Goal: Task Accomplishment & Management: Manage account settings

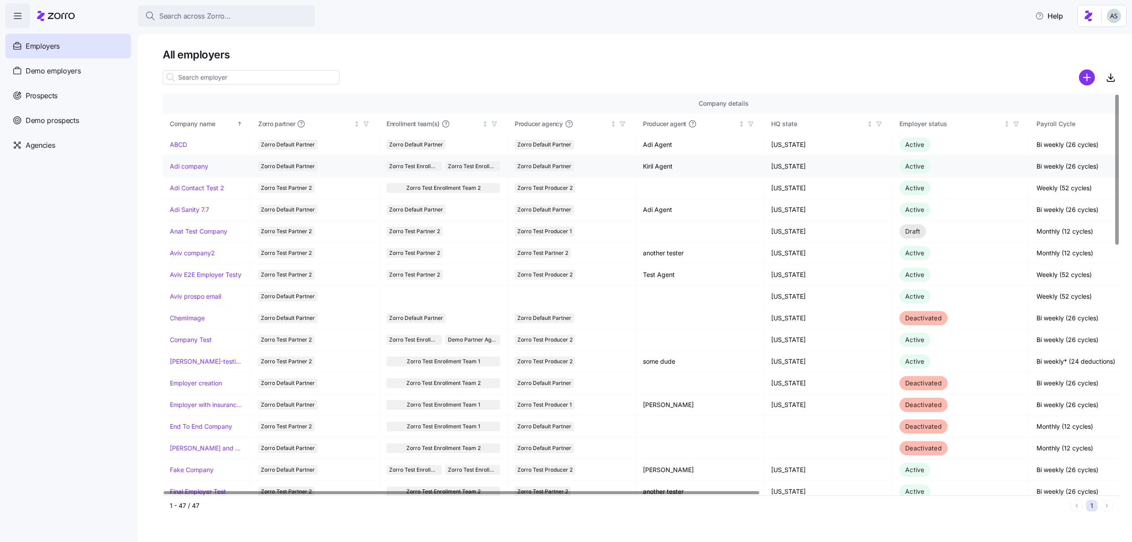
click at [178, 162] on link "Adi company" at bounding box center [189, 166] width 38 height 9
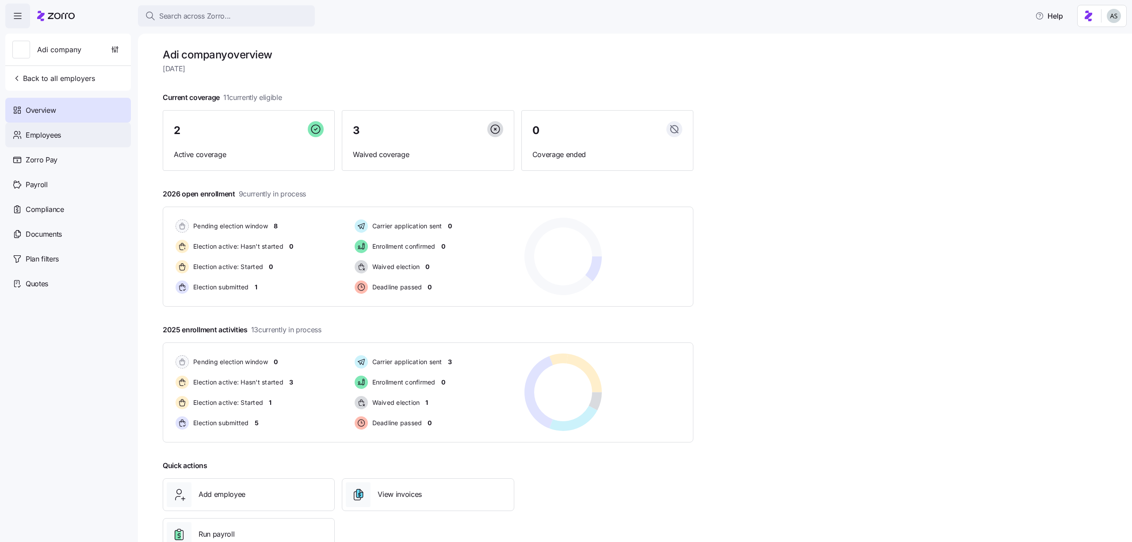
click at [79, 133] on div "Employees" at bounding box center [68, 134] width 126 height 25
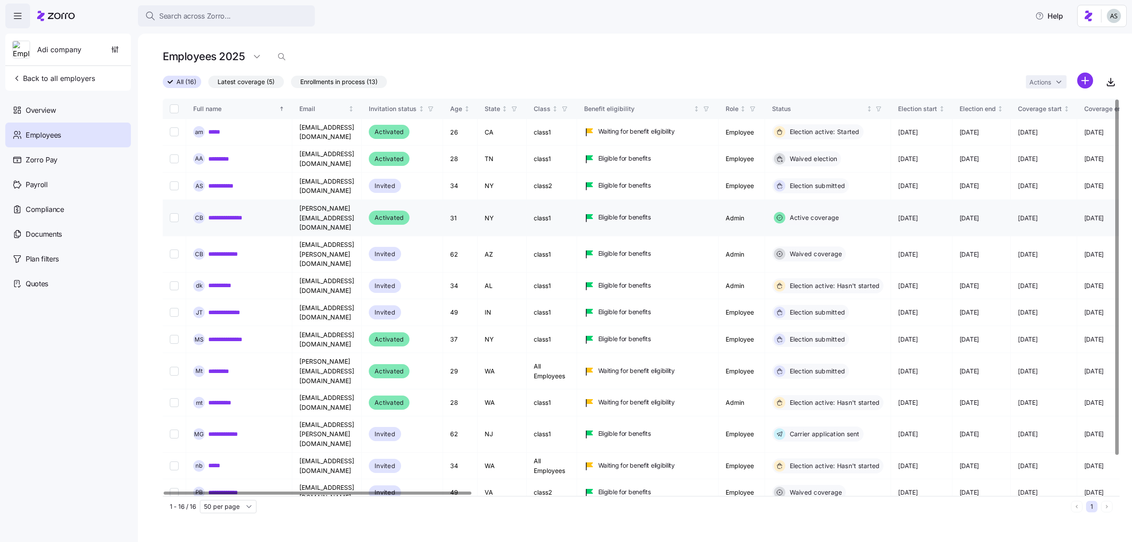
click at [170, 213] on input "Select record 4" at bounding box center [174, 217] width 9 height 9
checkbox input "true"
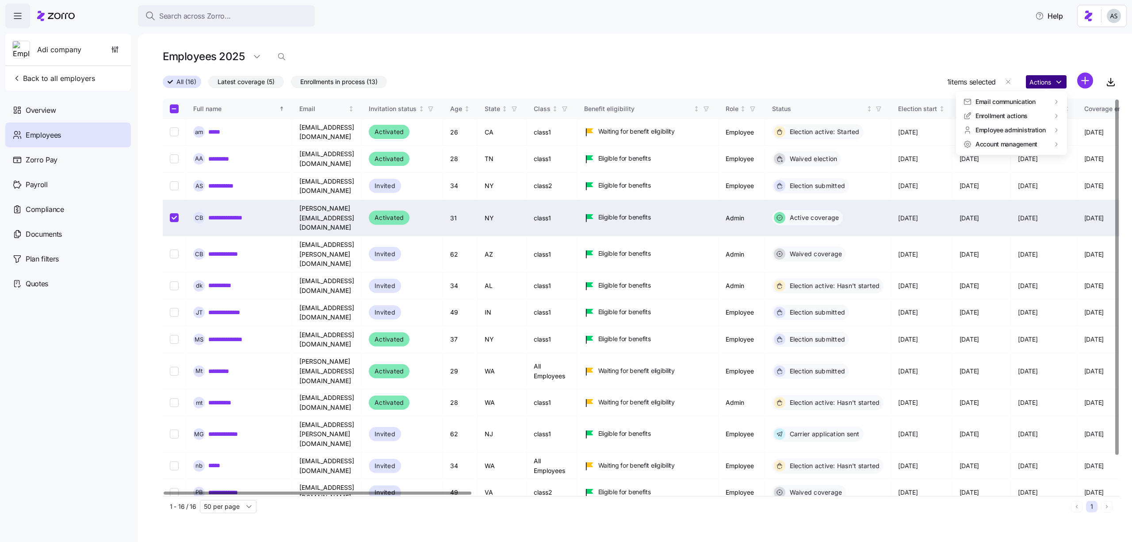
click at [1062, 76] on html "Search across Zorro... Help Adi company Back to all employers Overview Employee…" at bounding box center [566, 268] width 1132 height 536
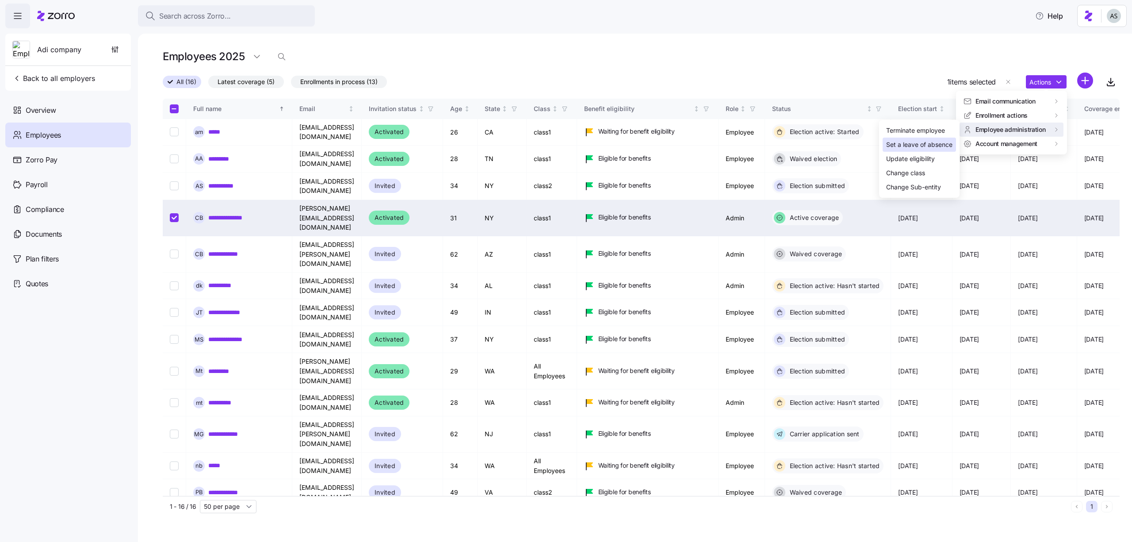
click at [941, 142] on div "Set a leave of absence" at bounding box center [919, 145] width 66 height 10
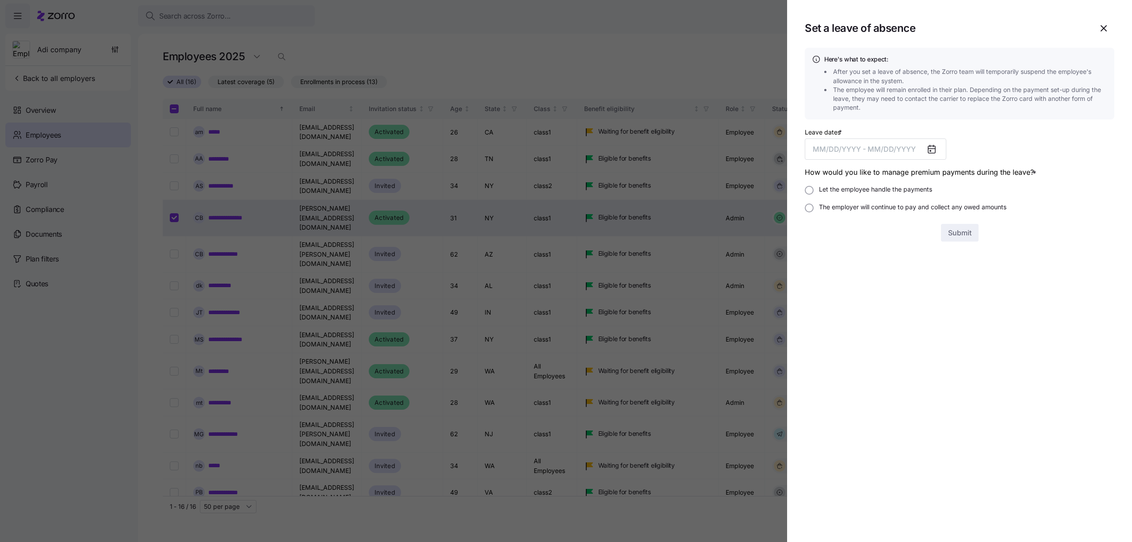
click at [706, 44] on div at bounding box center [566, 271] width 1132 height 542
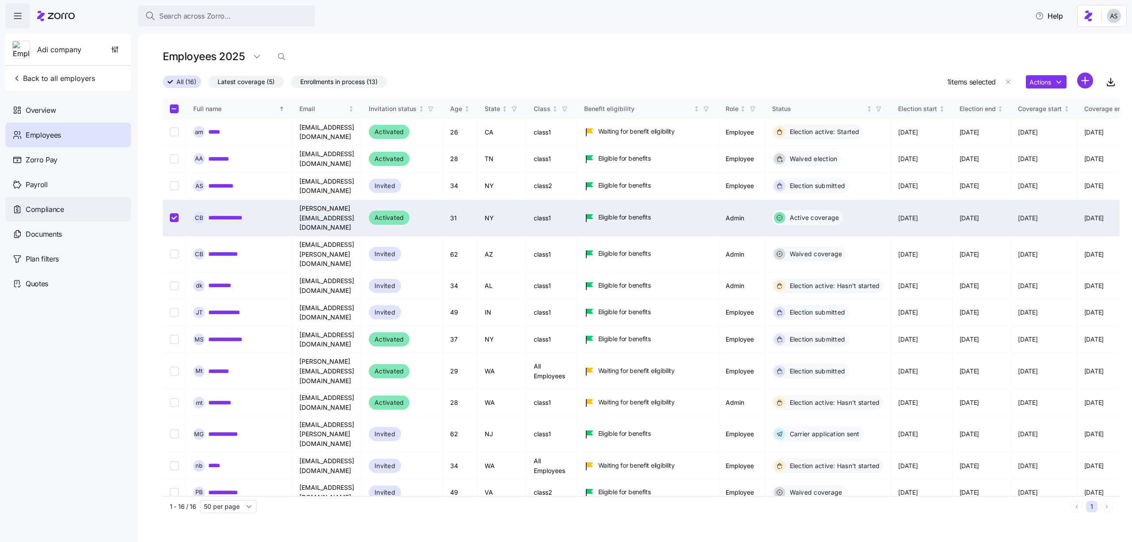
click at [43, 218] on div "Compliance" at bounding box center [68, 209] width 126 height 25
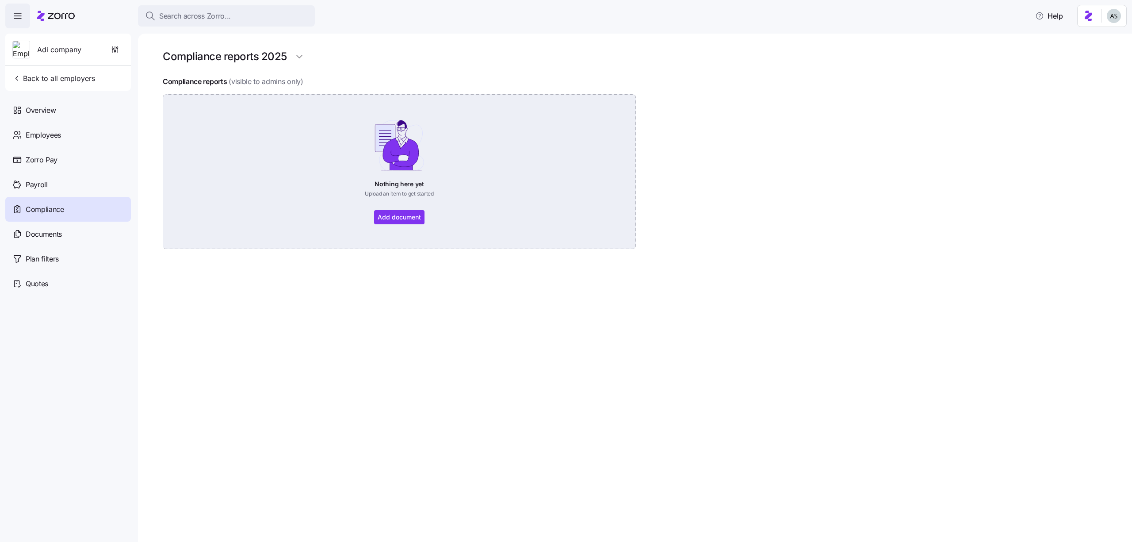
click at [417, 211] on div "Nothing here yet Upload an item to get started Add document" at bounding box center [398, 171] width 423 height 105
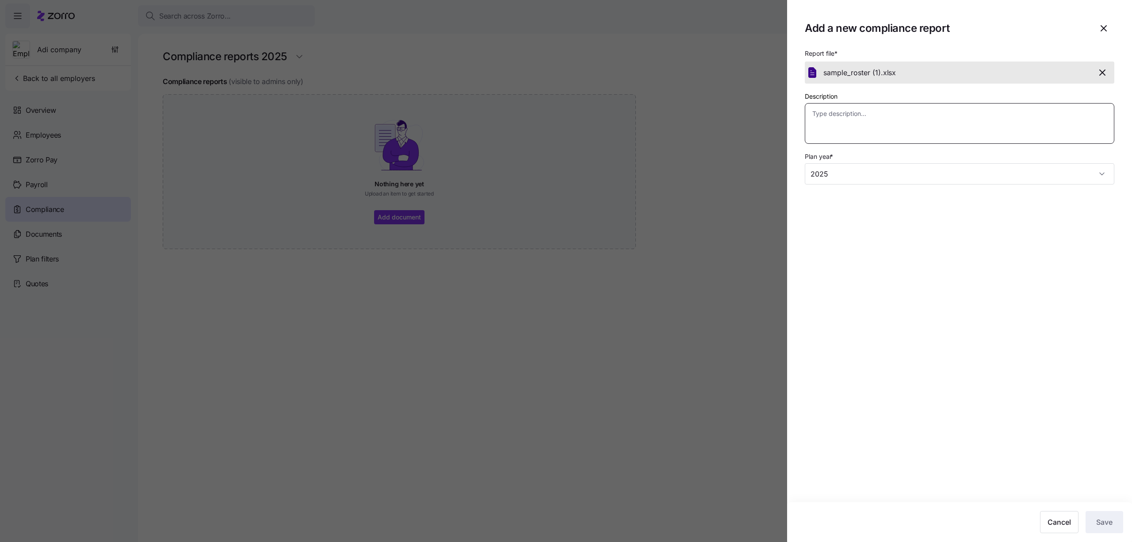
click at [848, 126] on textarea "Description" at bounding box center [959, 123] width 309 height 41
type textarea "x"
type textarea "so"
type textarea "x"
type textarea "som"
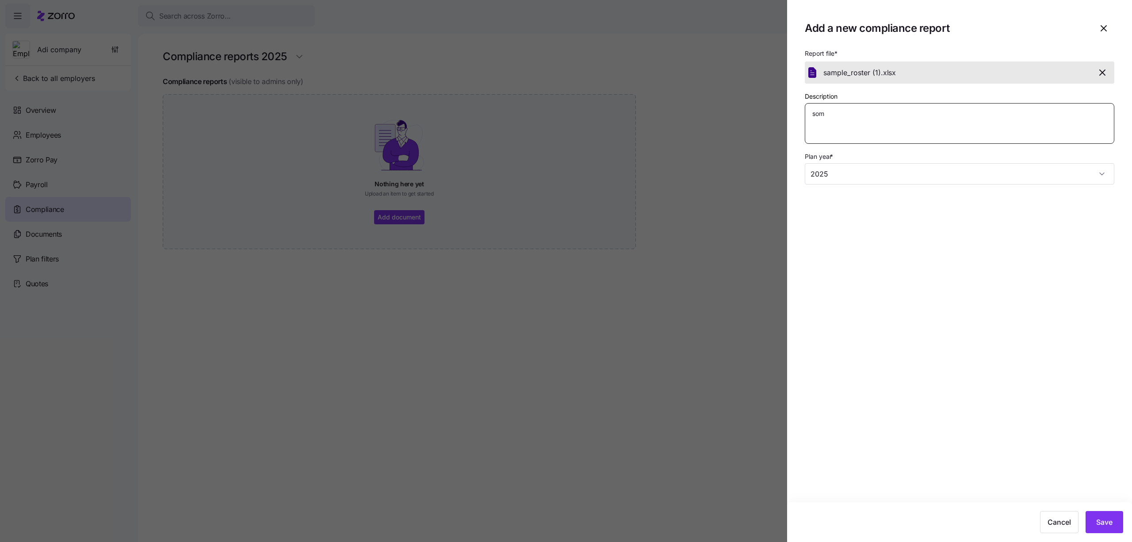
type textarea "x"
type textarea "some"
type textarea "x"
type textarea "somet"
type textarea "x"
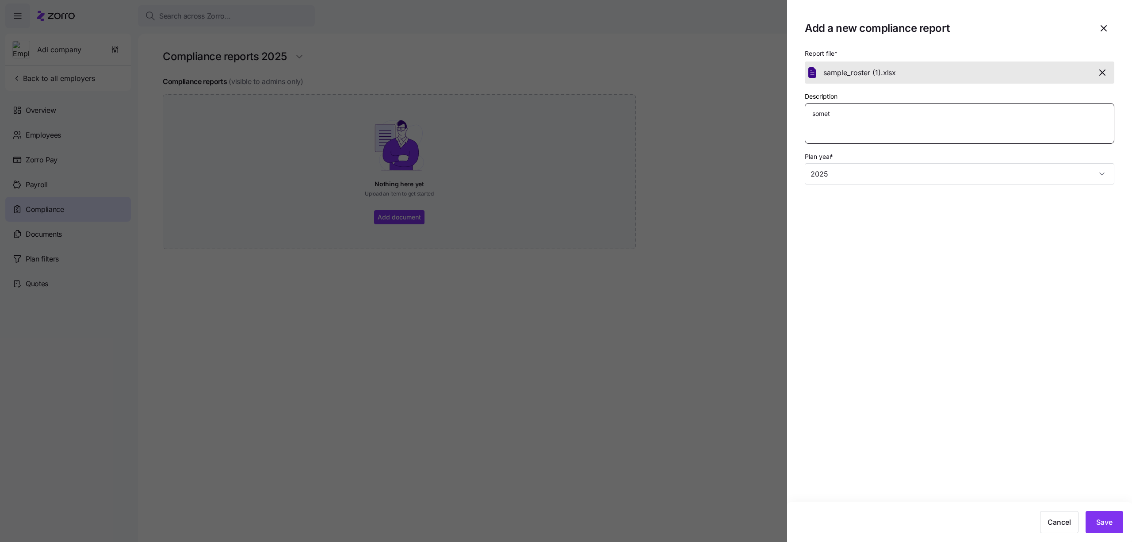
type textarea "someth"
type textarea "x"
type textarea "somethi"
type textarea "x"
type textarea "somethin"
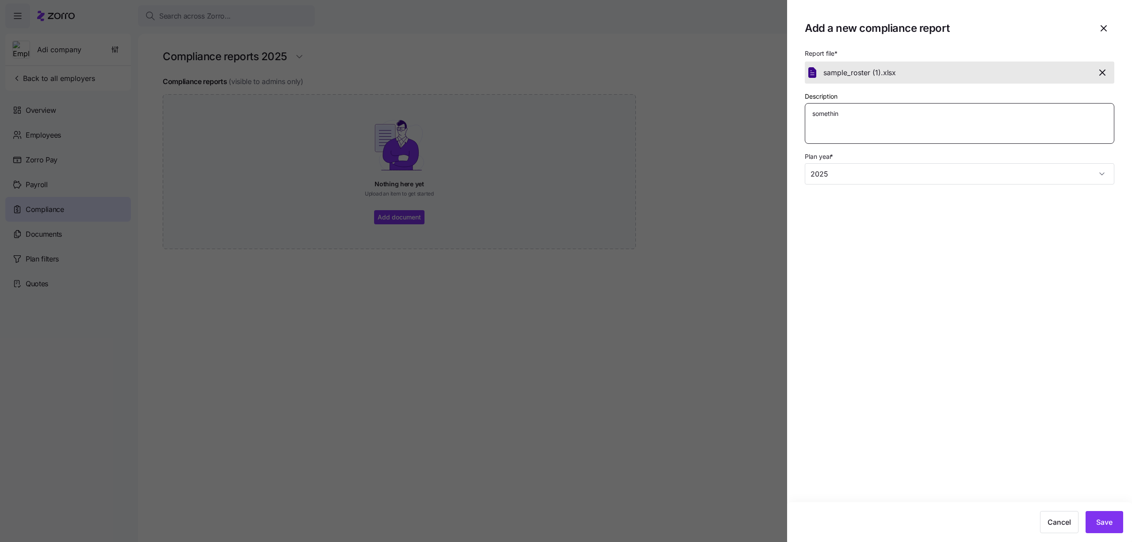
type textarea "x"
type textarea "something"
click at [1109, 509] on div "Cancel Save" at bounding box center [959, 522] width 345 height 40
click at [1109, 511] on button "Save" at bounding box center [1104, 522] width 38 height 22
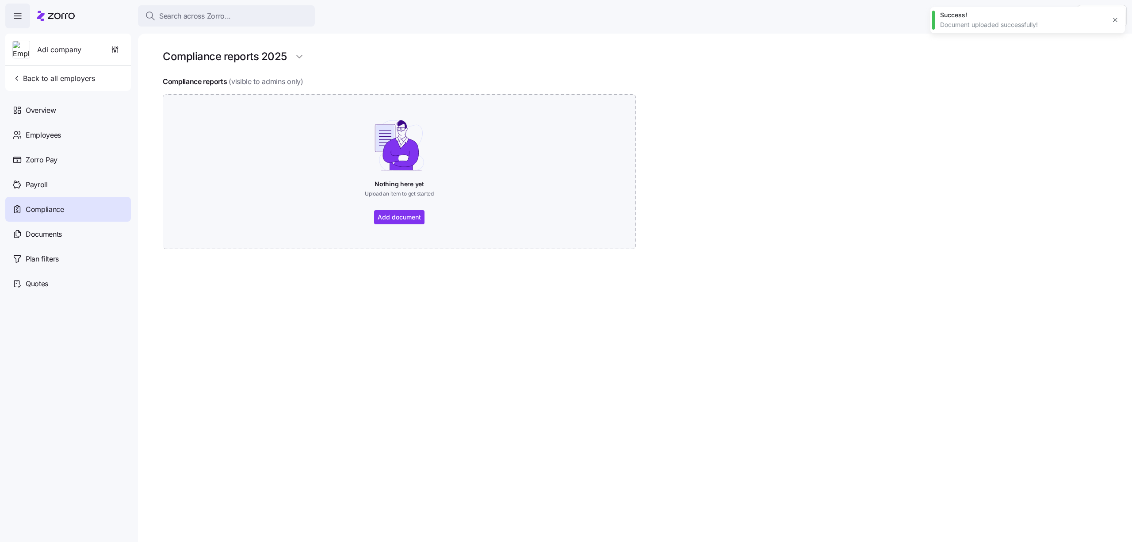
type textarea "x"
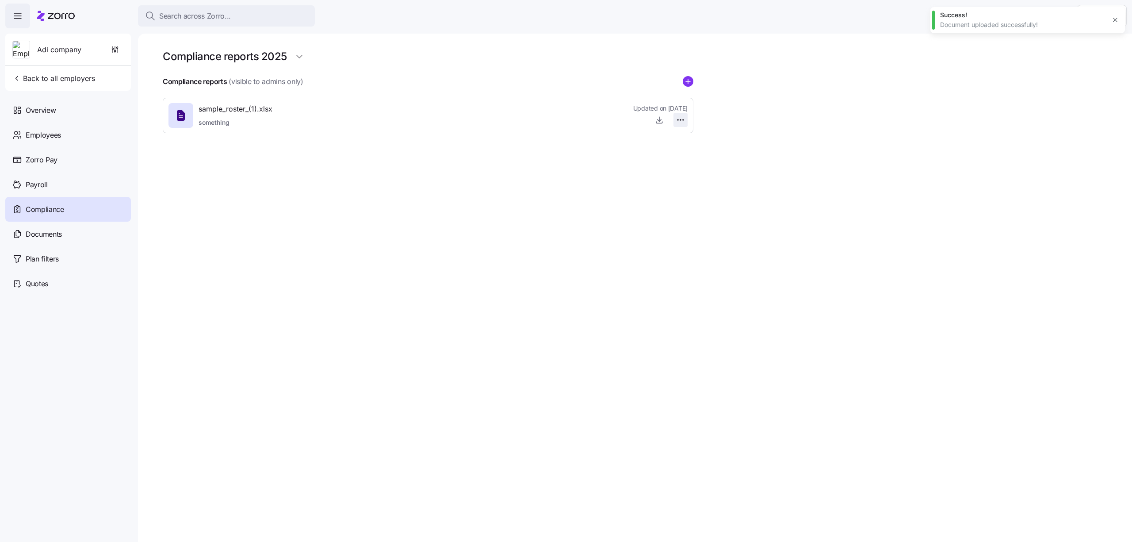
click at [673, 125] on html "Search across Zorro... Help Adi company Back to all employers Overview Employee…" at bounding box center [566, 268] width 1132 height 536
click at [669, 143] on div "Edit" at bounding box center [665, 140] width 37 height 14
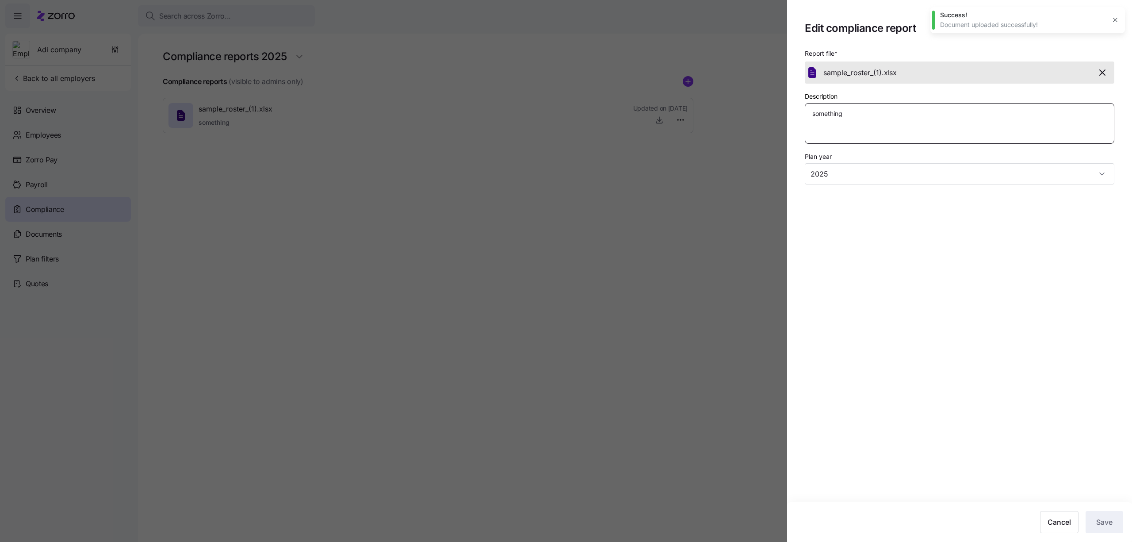
click at [886, 128] on textarea "something" at bounding box center [959, 123] width 309 height 41
type textarea "x"
type textarea "g"
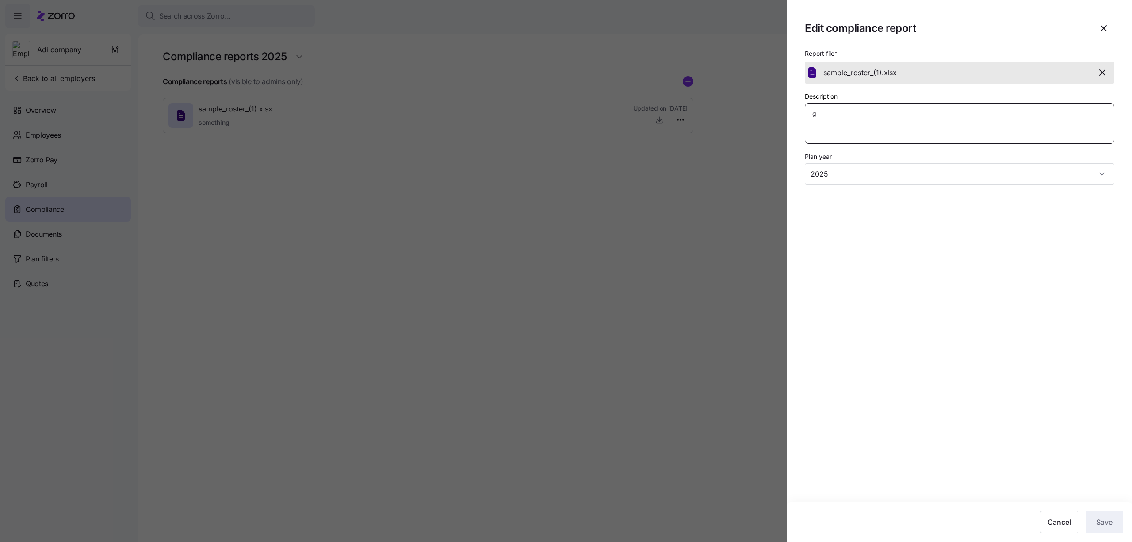
type textarea "x"
type textarea "gh"
type textarea "x"
type textarea "ghf"
type textarea "x"
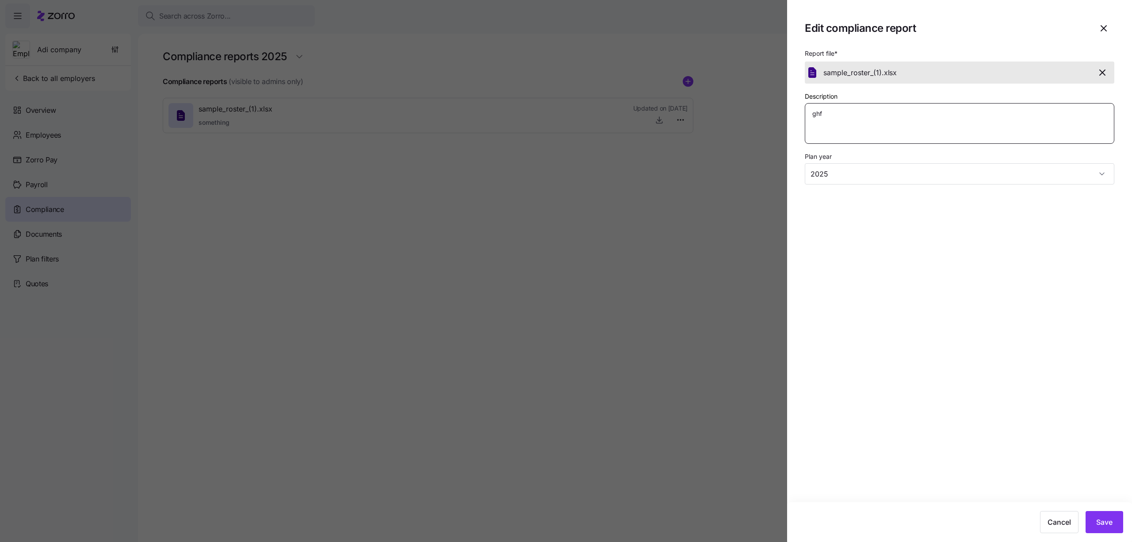
type textarea "ghfg"
type textarea "x"
type textarea "ghfgh"
type textarea "x"
type textarea "ghfghg"
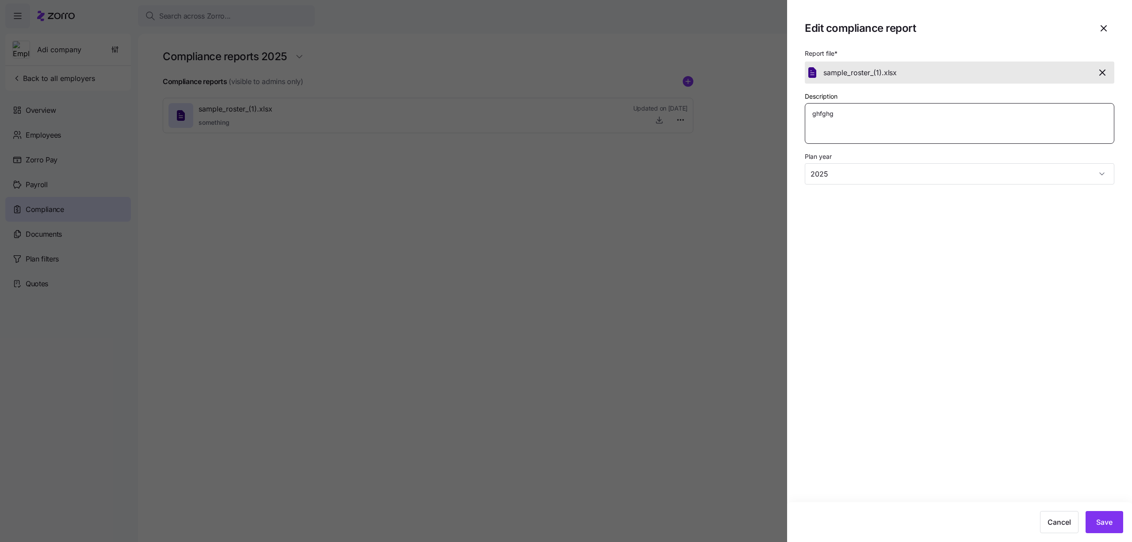
type textarea "x"
type textarea "ghfghgf"
type textarea "x"
type textarea "ghfghgfg"
type textarea "x"
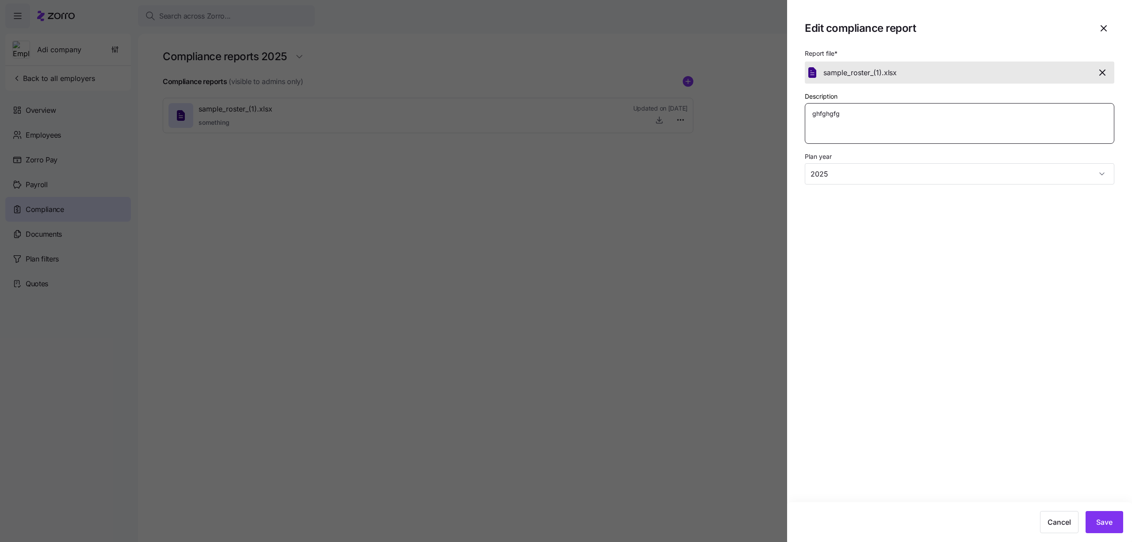
type textarea "ghfghgfgh"
type textarea "x"
type textarea "ghfghgfghf"
type textarea "x"
type textarea "ghfghgfghfg"
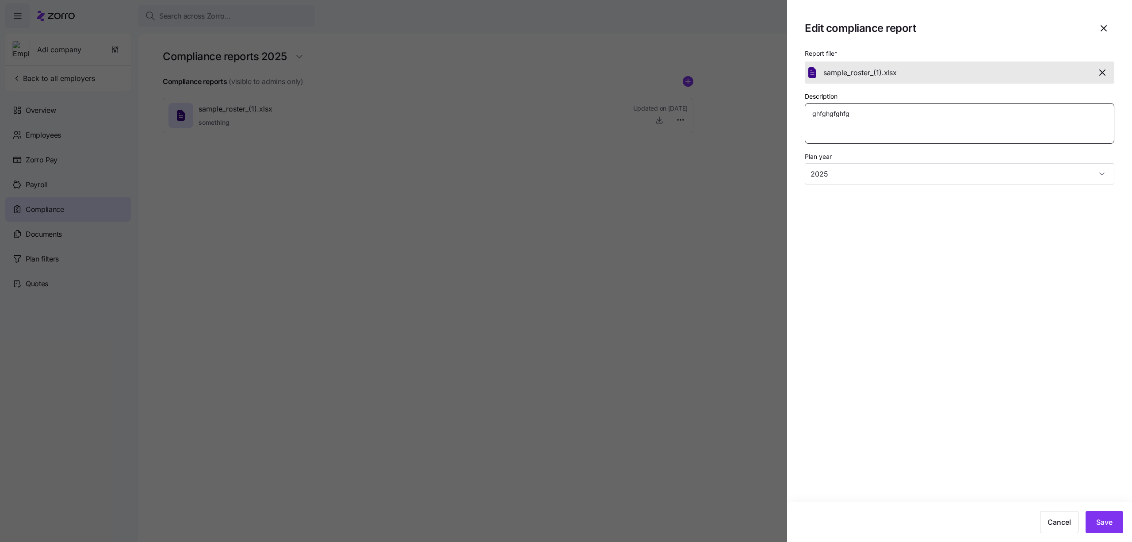
type textarea "x"
type textarea "ghfghgfghfgh"
type textarea "x"
type textarea "ghfghgfghfghf"
type textarea "x"
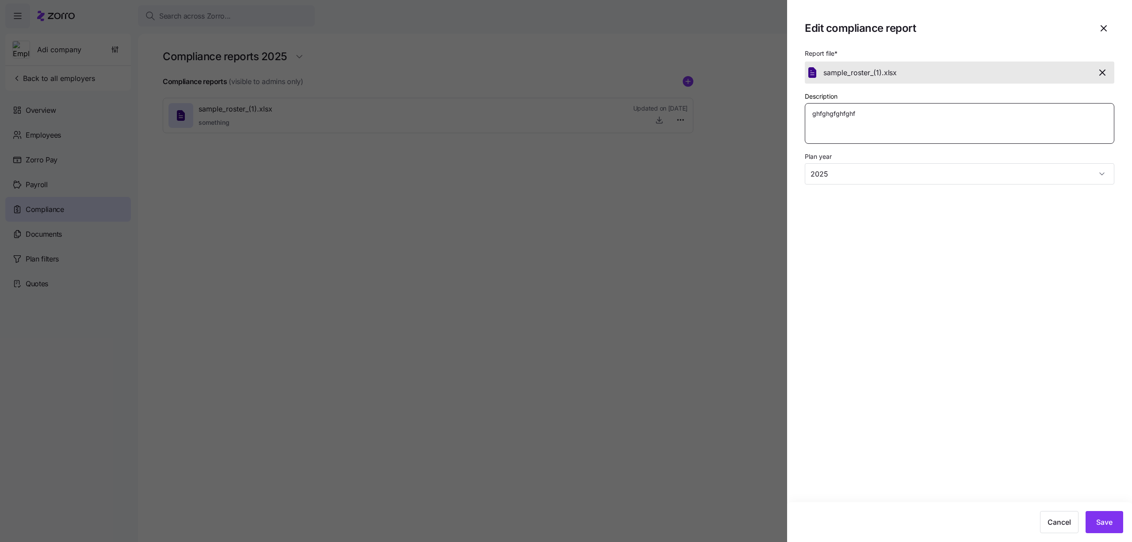
type textarea "ghfghgfghfghfg"
type textarea "x"
type textarea "ghfghgfghfghfgh"
type textarea "x"
type textarea "ghfghgfghfghfghf"
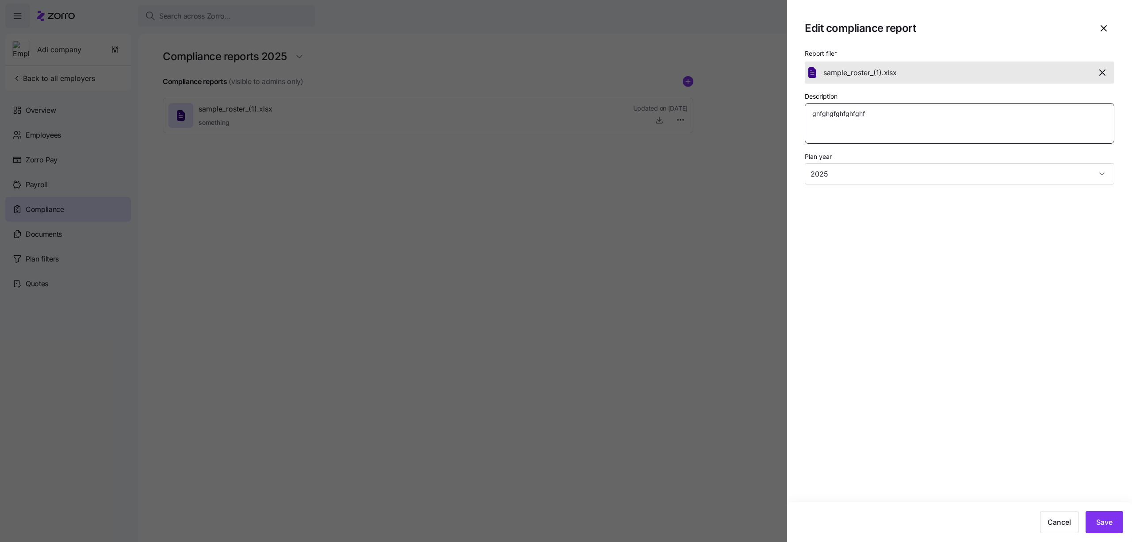
type textarea "x"
type textarea "ghfghgfghfghfghfg"
type textarea "x"
type textarea "ghfghgfghfghfghfgh"
click at [1114, 523] on button "Save" at bounding box center [1104, 522] width 38 height 22
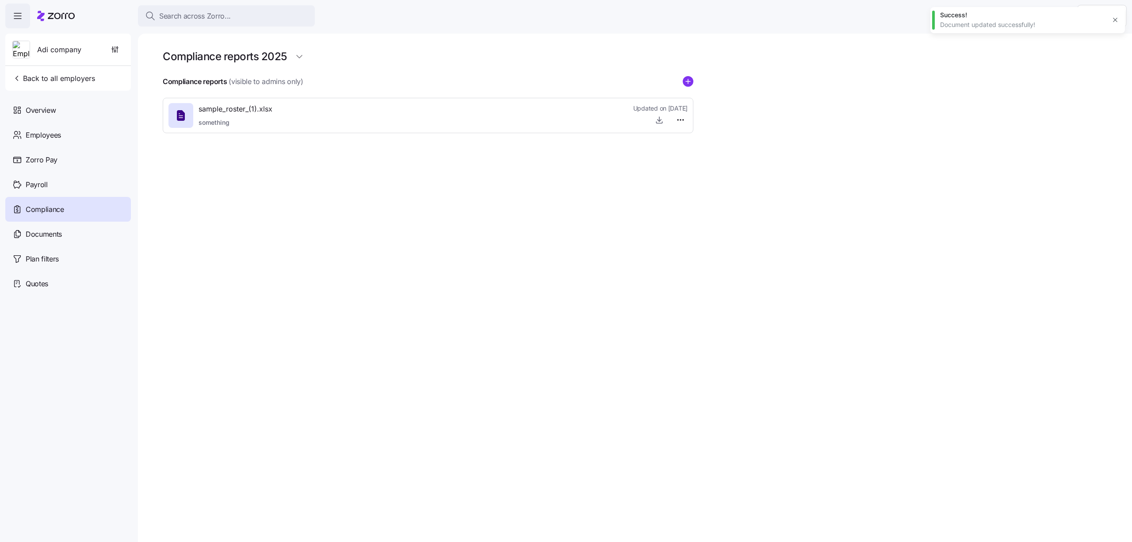
type textarea "x"
type textarea "something"
click at [44, 158] on span "Zorro Pay" at bounding box center [42, 159] width 32 height 11
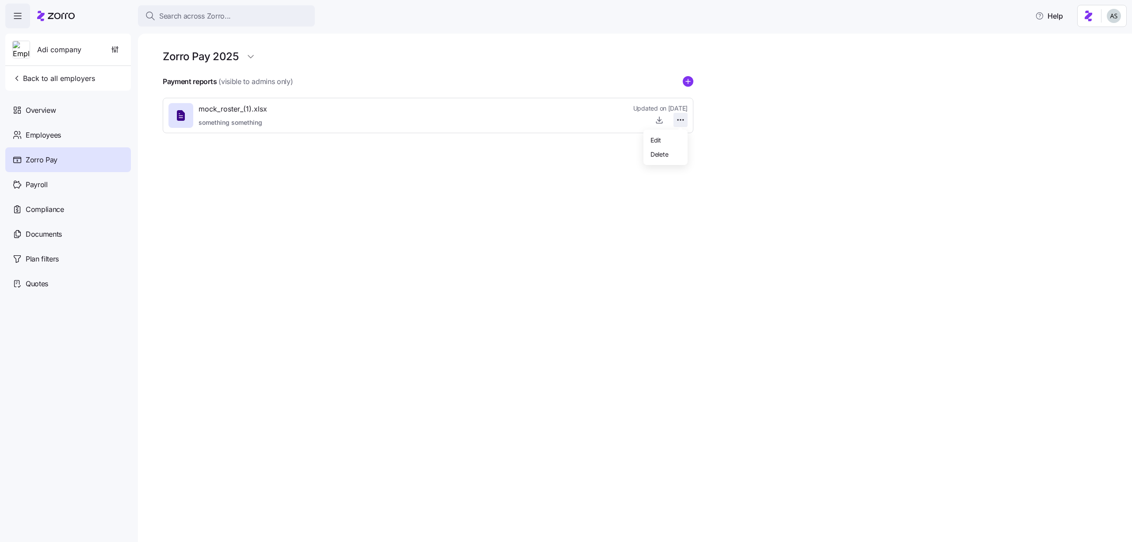
click at [680, 120] on html "Search across Zorro... Help Adi company Back to all employers Overview Employee…" at bounding box center [566, 268] width 1132 height 536
click at [672, 141] on div "Edit" at bounding box center [665, 140] width 37 height 14
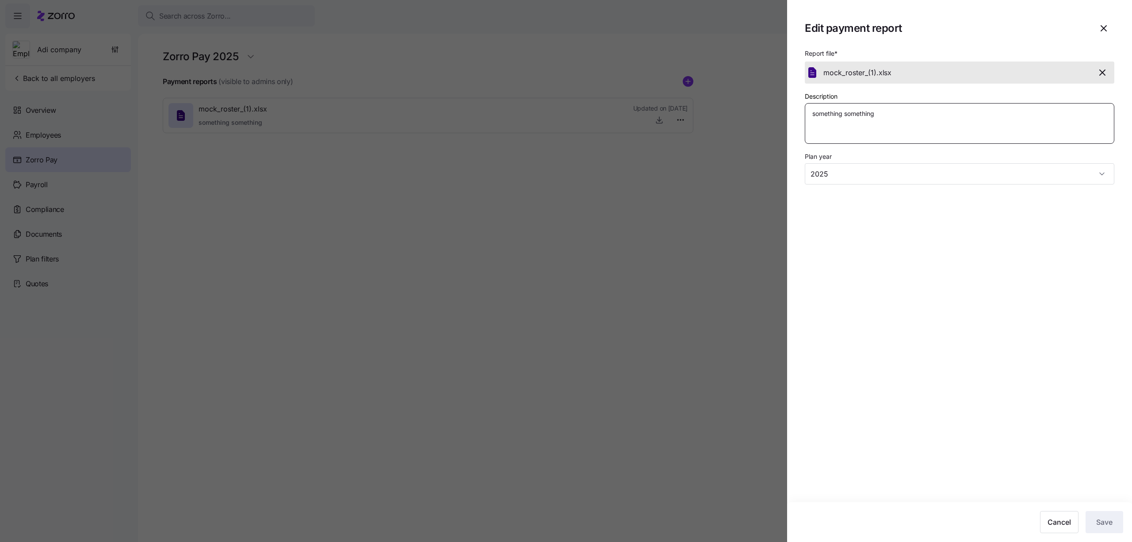
click at [854, 119] on textarea "something something" at bounding box center [959, 123] width 309 height 41
type textarea "x"
type textarea "something"
type textarea "x"
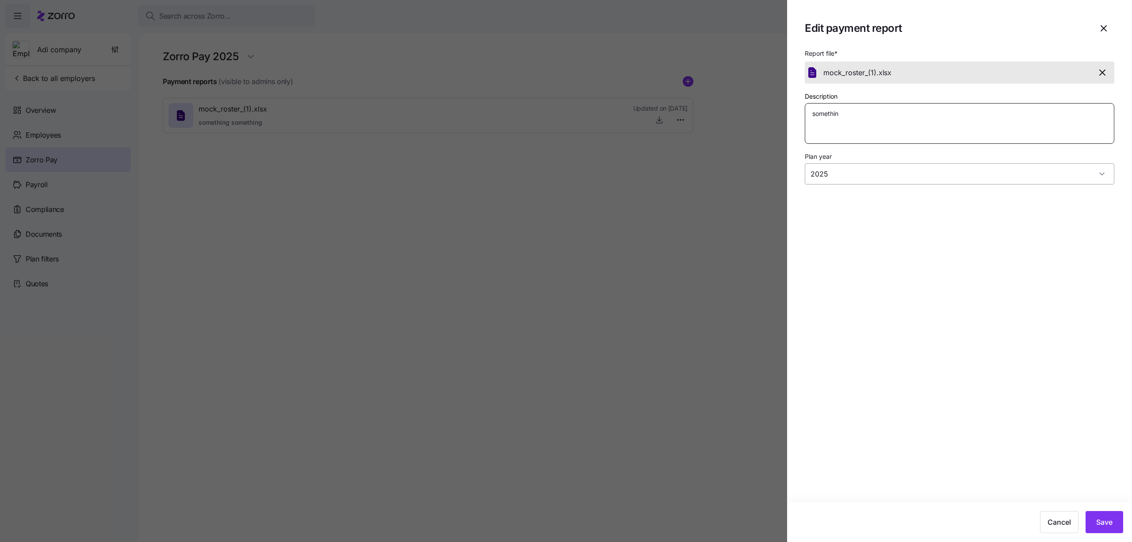
type textarea "somethin"
click at [881, 174] on input "2025" at bounding box center [959, 173] width 309 height 21
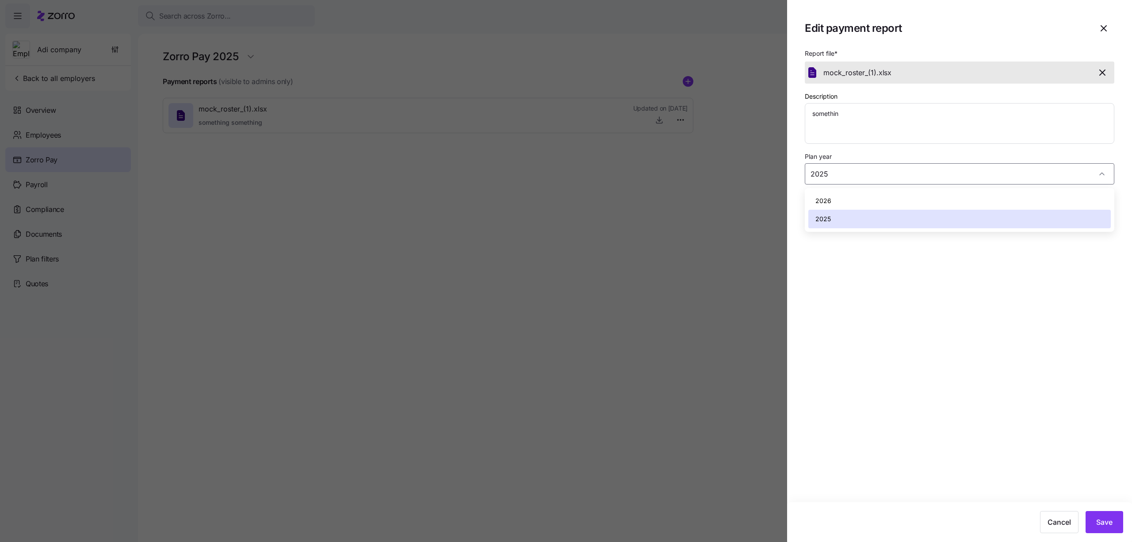
click at [877, 194] on div "2026" at bounding box center [959, 200] width 302 height 19
type input "2026"
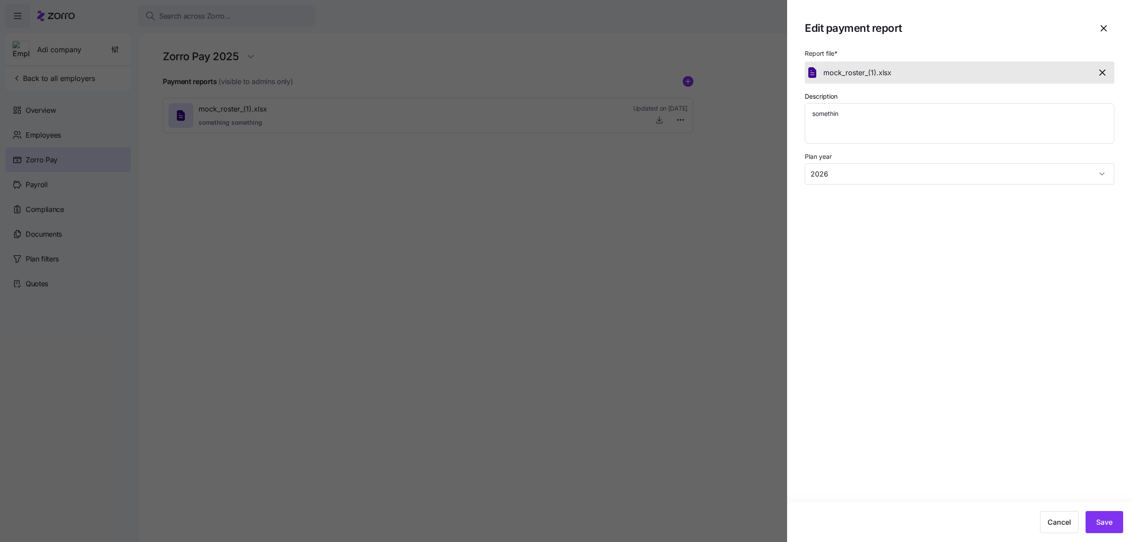
click at [1097, 533] on div "Cancel Save" at bounding box center [959, 522] width 345 height 40
click at [1097, 518] on span "Save" at bounding box center [1104, 521] width 16 height 11
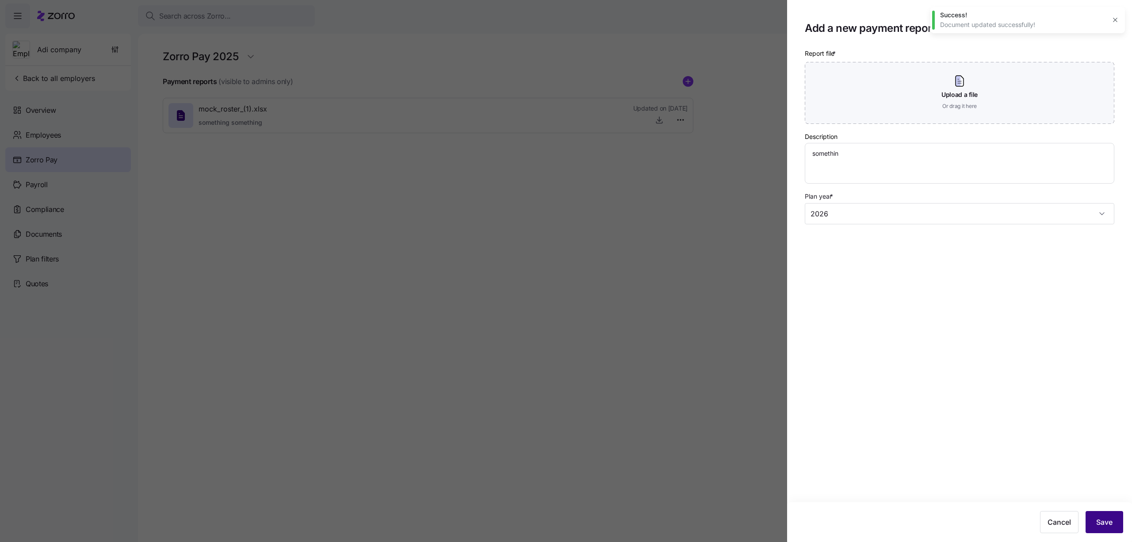
type textarea "x"
type textarea "something something"
type input "2025"
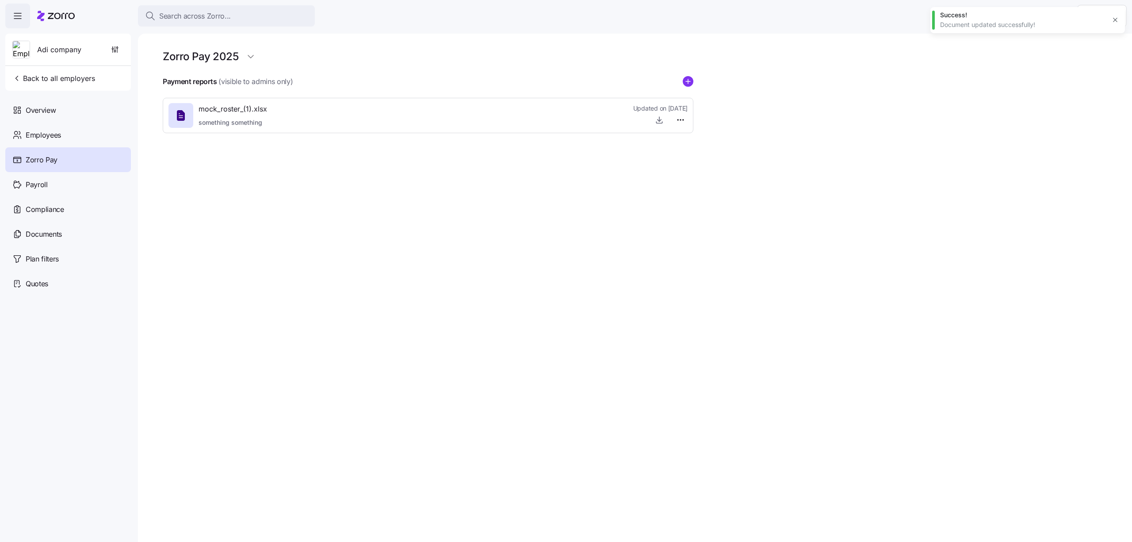
type textarea "x"
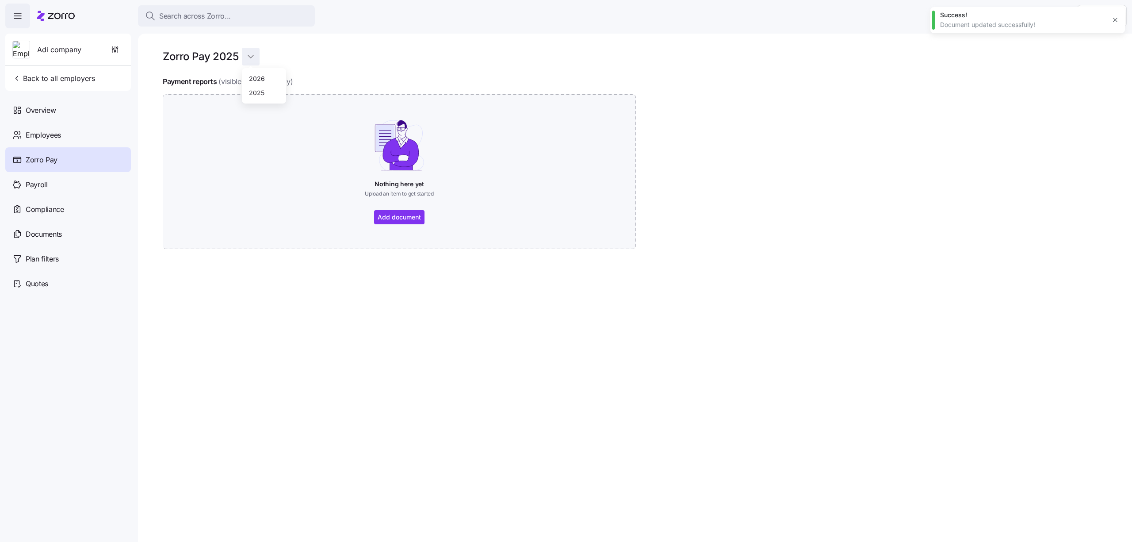
click at [243, 61] on html "Search across Zorro... Help Adi company Back to all employers Overview Employee…" at bounding box center [566, 268] width 1132 height 536
click at [246, 82] on div "2026" at bounding box center [263, 78] width 37 height 14
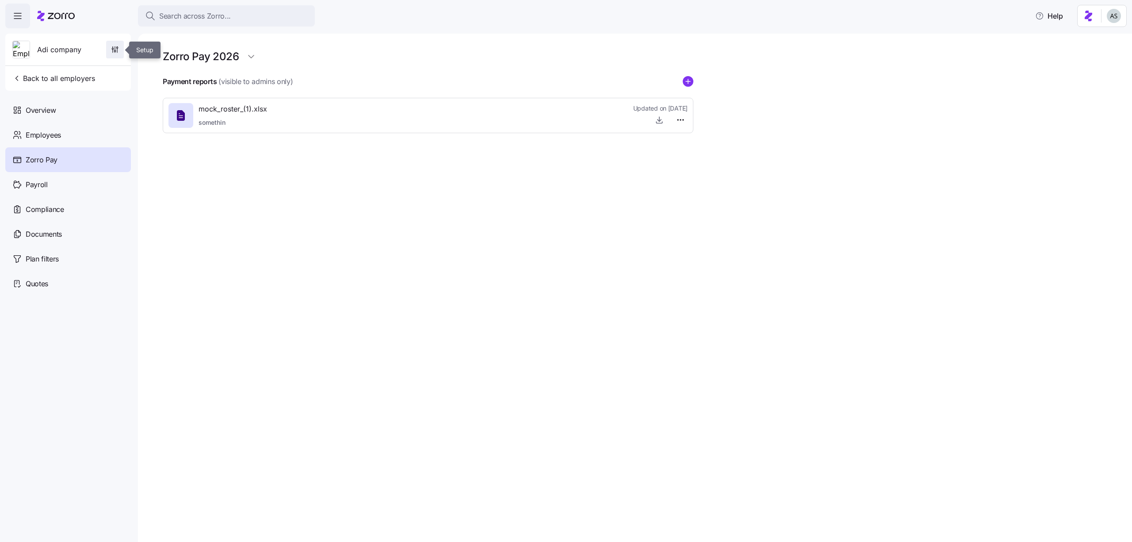
click at [111, 45] on span "button" at bounding box center [115, 49] width 17 height 17
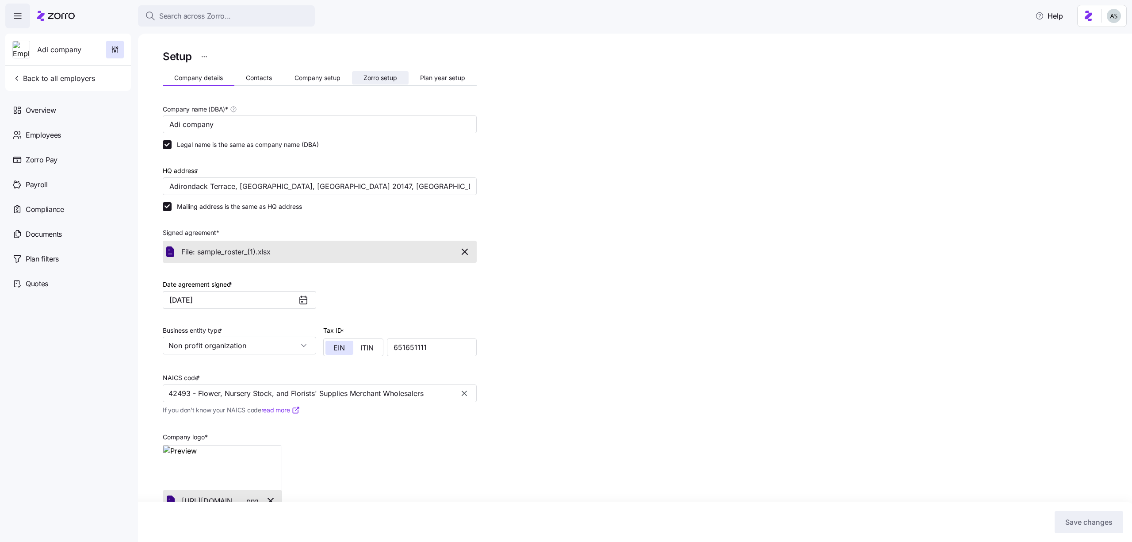
click at [381, 75] on span "Zorro setup" at bounding box center [380, 78] width 34 height 6
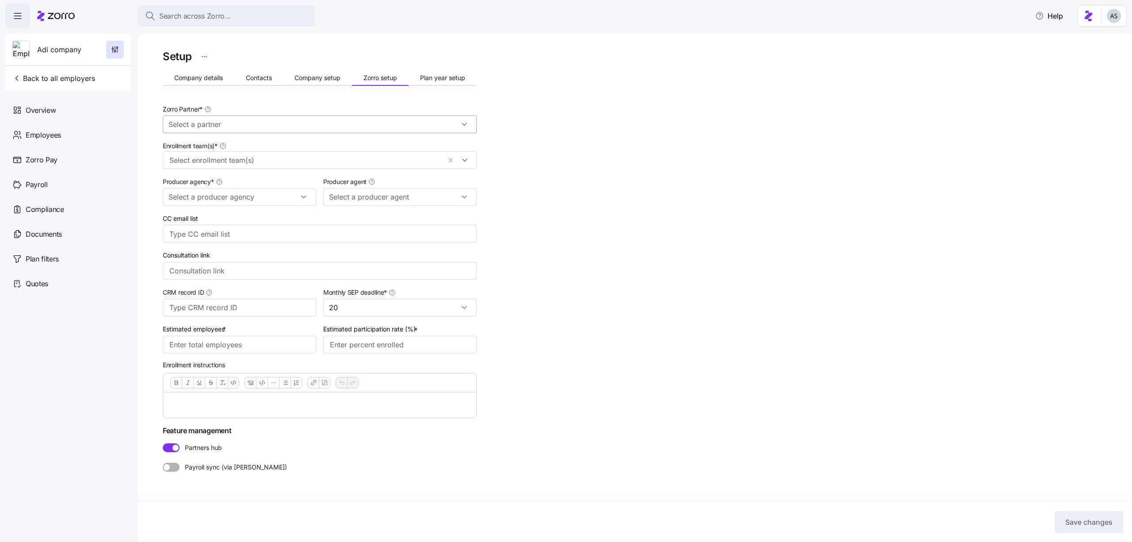
type input "Zorro Default Partner"
type input "Kiril Agent (kiril.r+agent@myzorro.co)"
click at [261, 344] on input "Estimated employees *" at bounding box center [239, 345] width 153 height 18
type input "100"
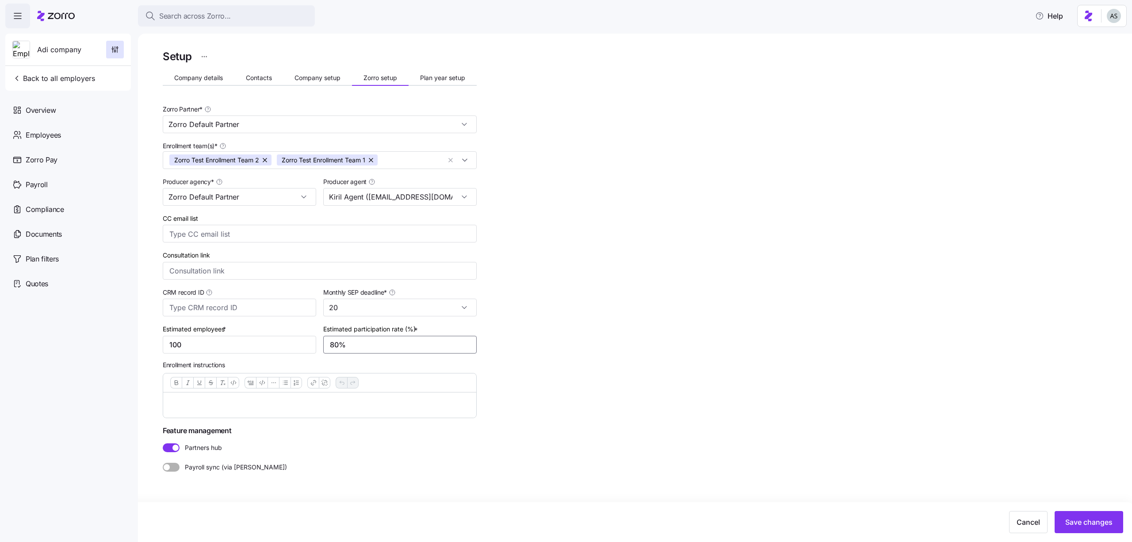
type input "80%"
click at [1114, 24] on html "Search across Zorro... Help Adi company Back to all employers Overview Employee…" at bounding box center [566, 268] width 1132 height 536
click at [1106, 54] on div "Log out" at bounding box center [1090, 54] width 34 height 10
